Goal: Task Accomplishment & Management: Manage account settings

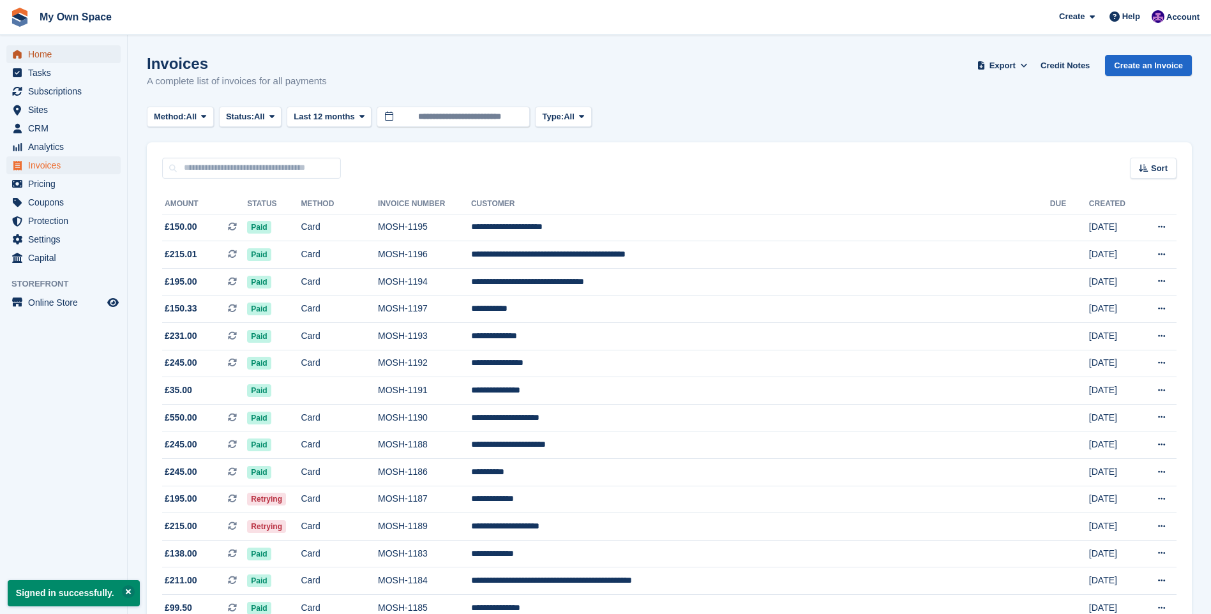
click at [70, 52] on span "Home" at bounding box center [66, 54] width 77 height 18
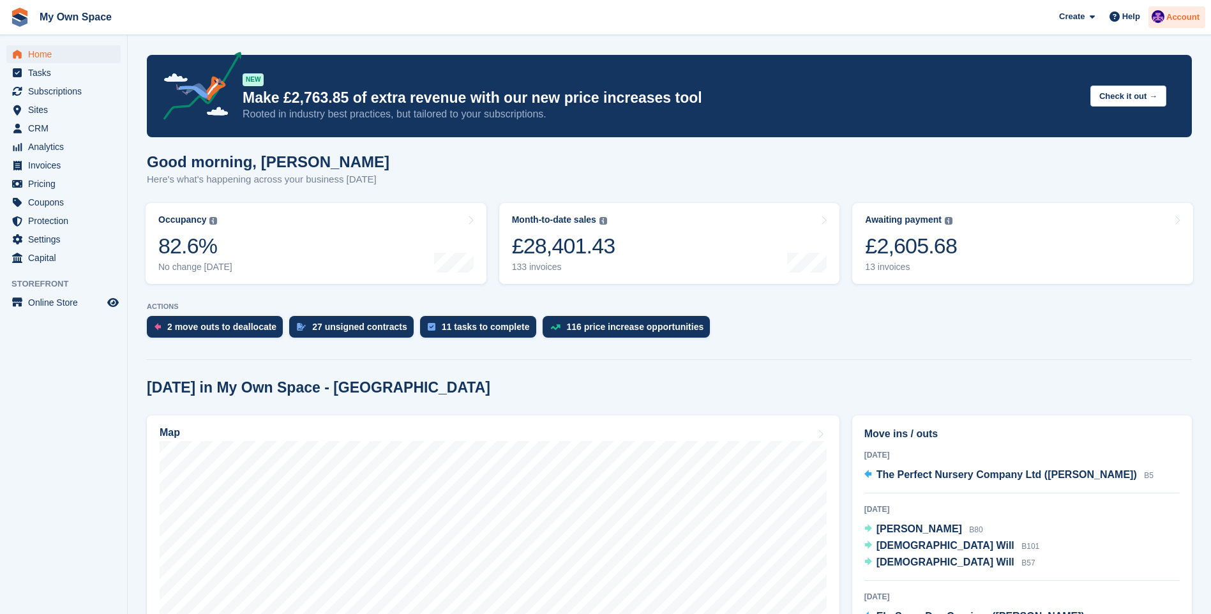
click at [1161, 11] on img at bounding box center [1157, 16] width 13 height 13
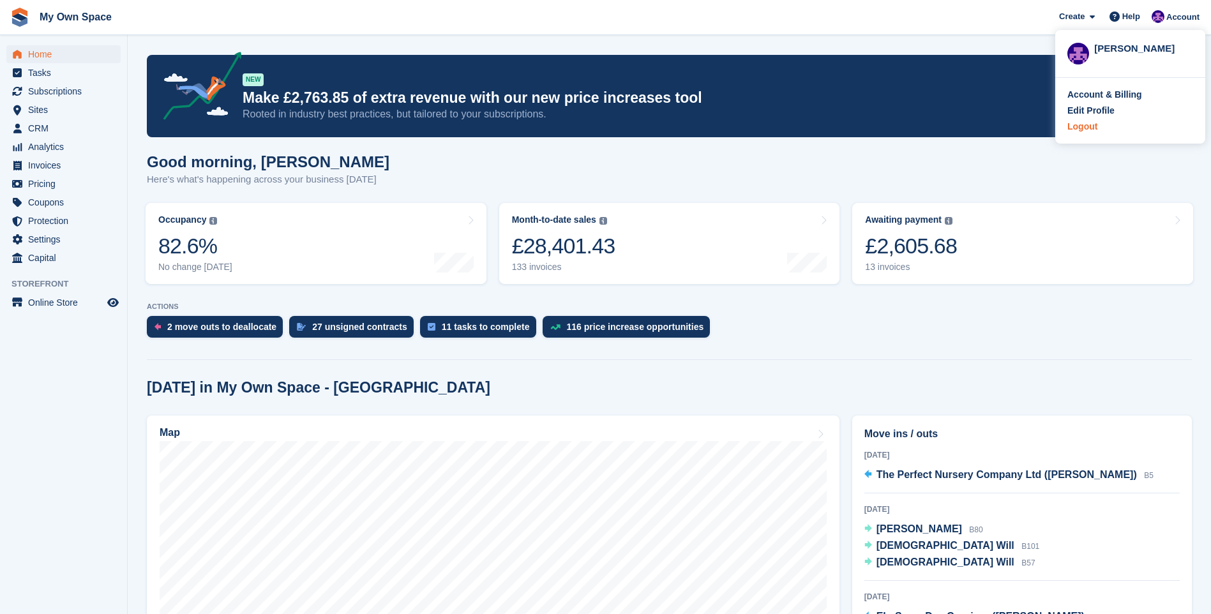
click at [1087, 125] on div "Logout" at bounding box center [1082, 126] width 30 height 13
